Goal: Find contact information: Find contact information

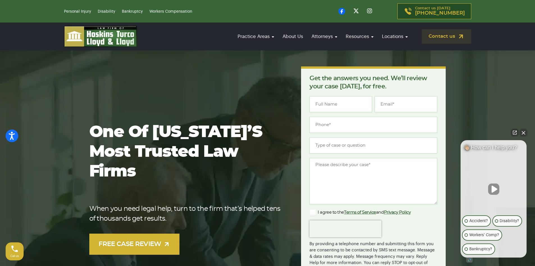
click at [496, 188] on button "Unmute video" at bounding box center [493, 188] width 11 height 11
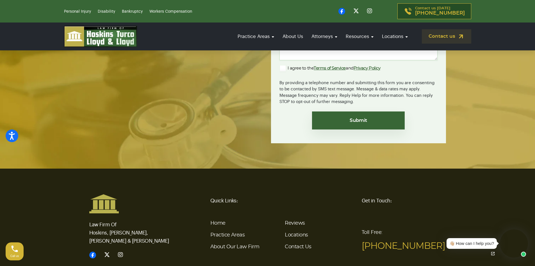
scroll to position [2064, 0]
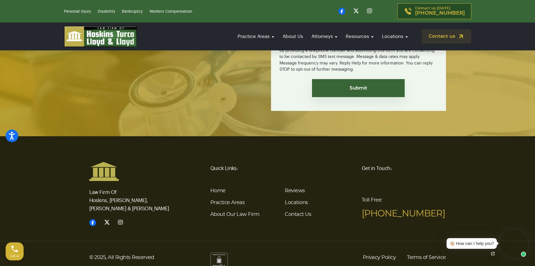
drag, startPoint x: 448, startPoint y: 151, endPoint x: 451, endPoint y: 147, distance: 4.8
click at [450, 149] on footer "Law Firm Of Hoskins, [PERSON_NAME], [PERSON_NAME] & [PERSON_NAME] Quick Links: …" at bounding box center [267, 208] width 535 height 145
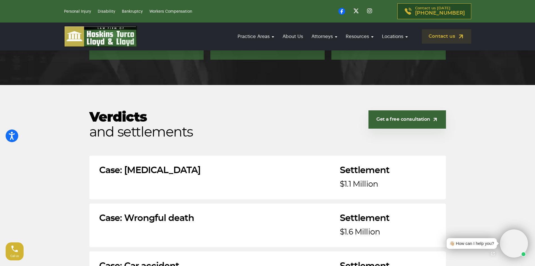
scroll to position [1152, 0]
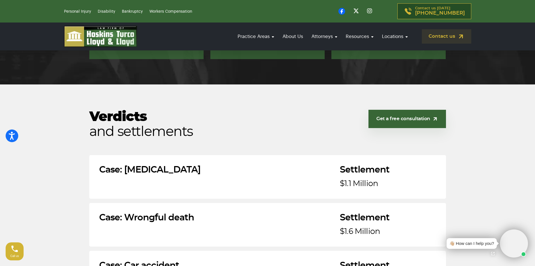
click at [463, 84] on section "Verdicts and settlements Get a free consultation Case: [MEDICAL_DATA] Settlemen…" at bounding box center [267, 203] width 535 height 239
drag, startPoint x: 471, startPoint y: 127, endPoint x: 468, endPoint y: 158, distance: 31.6
click at [471, 127] on section "Verdicts and settlements Get a free consultation Case: [MEDICAL_DATA] Settlemen…" at bounding box center [267, 203] width 535 height 239
click at [469, 170] on section "Verdicts and settlements Get a free consultation Case: [MEDICAL_DATA] Settlemen…" at bounding box center [267, 203] width 535 height 239
click at [474, 202] on section "Verdicts and settlements Get a free consultation Case: [MEDICAL_DATA] Settlemen…" at bounding box center [267, 203] width 535 height 239
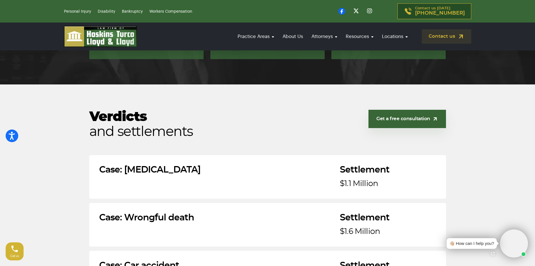
drag, startPoint x: 473, startPoint y: 226, endPoint x: 473, endPoint y: 220, distance: 5.9
click at [473, 226] on div "👋🏼 How can I help you? 👋🏼 How can I help you? 👋🏼 How can I help you? Accident? …" at bounding box center [485, 243] width 87 height 34
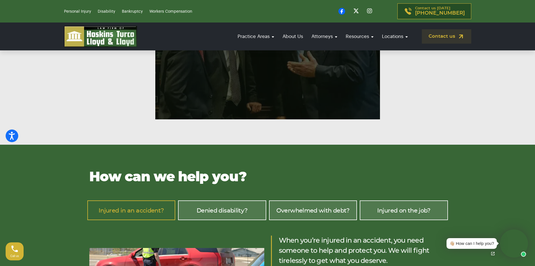
scroll to position [618, 0]
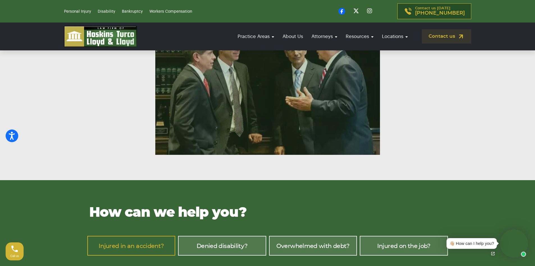
click at [217, 8] on ul "Personal Injury Disability Bankruptcy Workers Compensation" at bounding box center [164, 11] width 200 height 7
drag, startPoint x: 273, startPoint y: 11, endPoint x: 331, endPoint y: 8, distance: 58.2
click at [274, 11] on div "Contact us [DATE] [PHONE_NUMBER]" at bounding box center [371, 11] width 200 height 16
